Goal: Navigation & Orientation: Find specific page/section

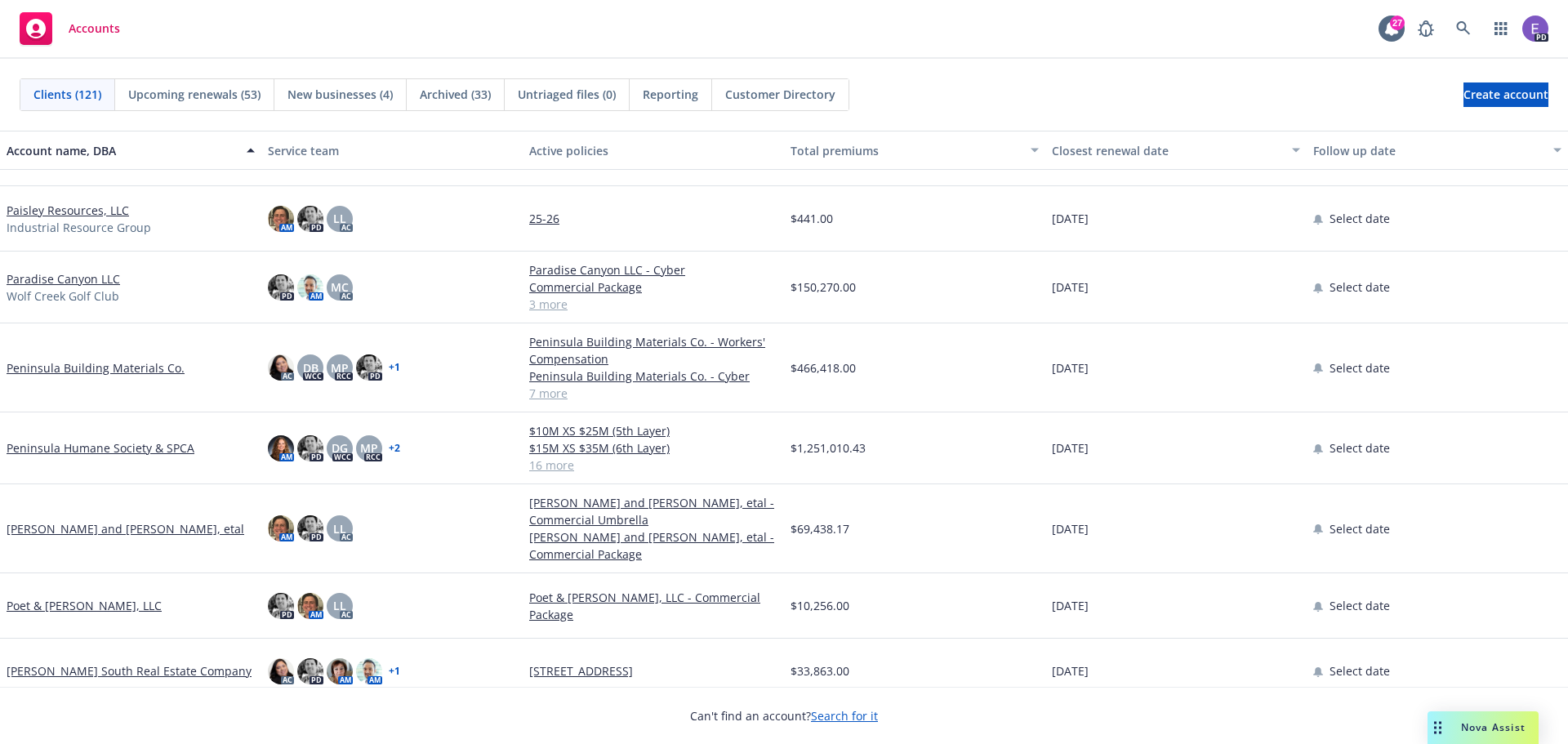
scroll to position [5063, 0]
